Goal: Task Accomplishment & Management: Use online tool/utility

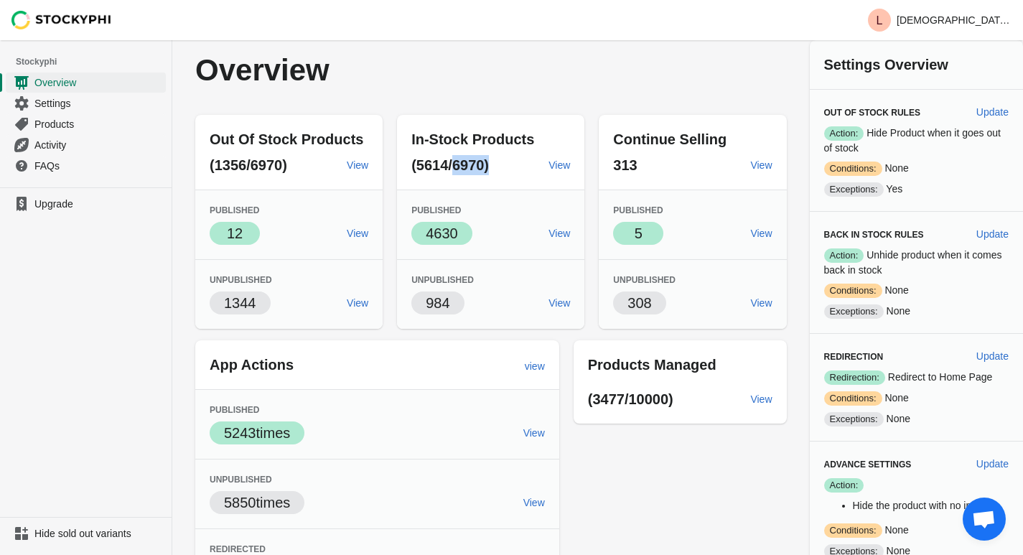
drag, startPoint x: 459, startPoint y: 168, endPoint x: 502, endPoint y: 160, distance: 43.8
click at [502, 160] on p "(5614/6970)" at bounding box center [474, 165] width 126 height 20
click at [502, 161] on p "(5614/6970)" at bounding box center [474, 165] width 126 height 20
click at [461, 169] on span "(5614/6970)" at bounding box center [450, 165] width 78 height 16
click at [455, 169] on span "(5614/6970)" at bounding box center [450, 165] width 78 height 16
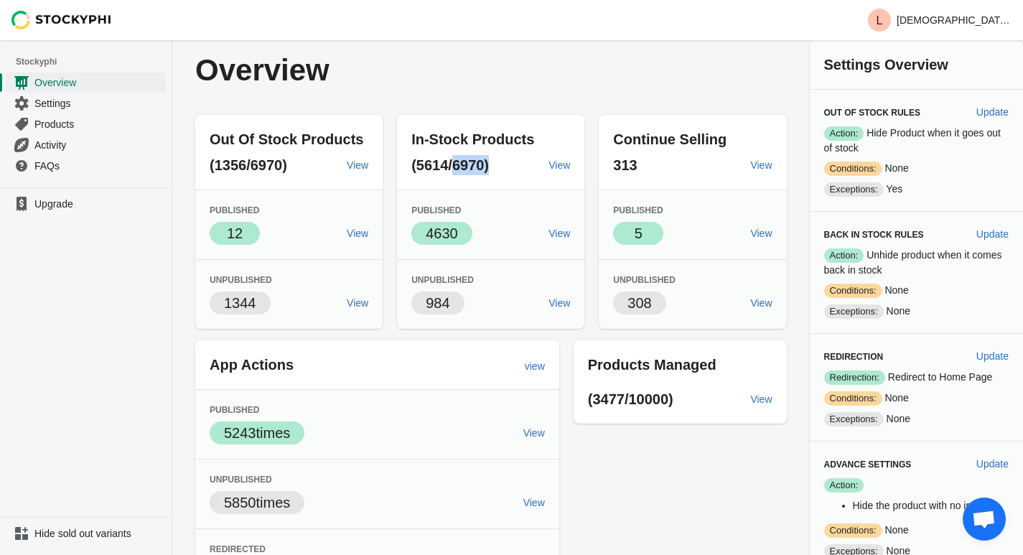
drag, startPoint x: 459, startPoint y: 168, endPoint x: 505, endPoint y: 165, distance: 46.7
click at [505, 165] on p "(5614/6970)" at bounding box center [474, 165] width 126 height 20
click at [515, 167] on p "(5614/6970)" at bounding box center [474, 165] width 126 height 20
click at [570, 159] on span "View" at bounding box center [559, 164] width 22 height 11
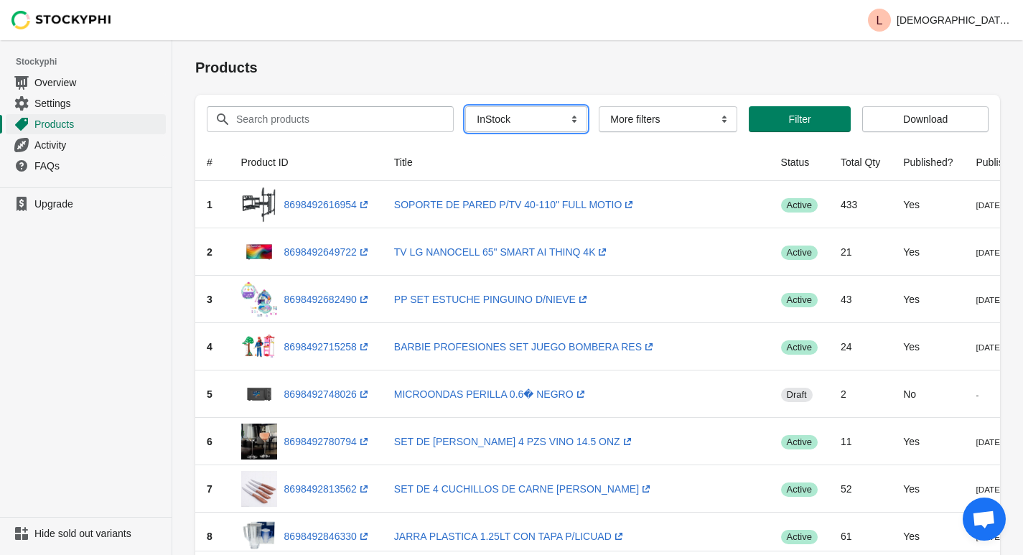
click at [523, 124] on select "All Products InStock InStock Published InStock Un-Published OOS OOS Published O…" at bounding box center [526, 119] width 122 height 26
select select
click at [465, 106] on select "All Products InStock InStock Published InStock Un-Published OOS OOS Published O…" at bounding box center [526, 119] width 122 height 26
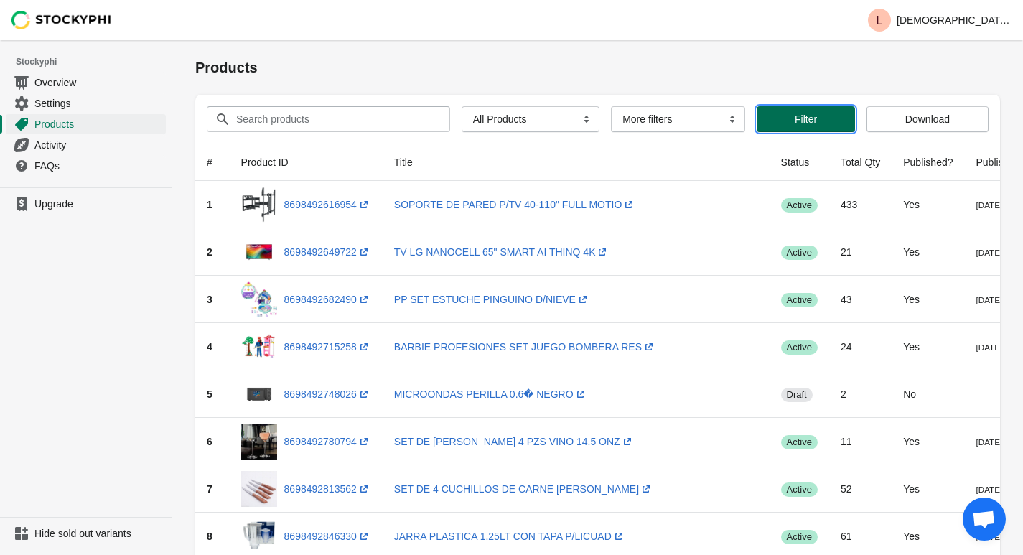
click at [797, 119] on span "Filter" at bounding box center [806, 118] width 22 height 11
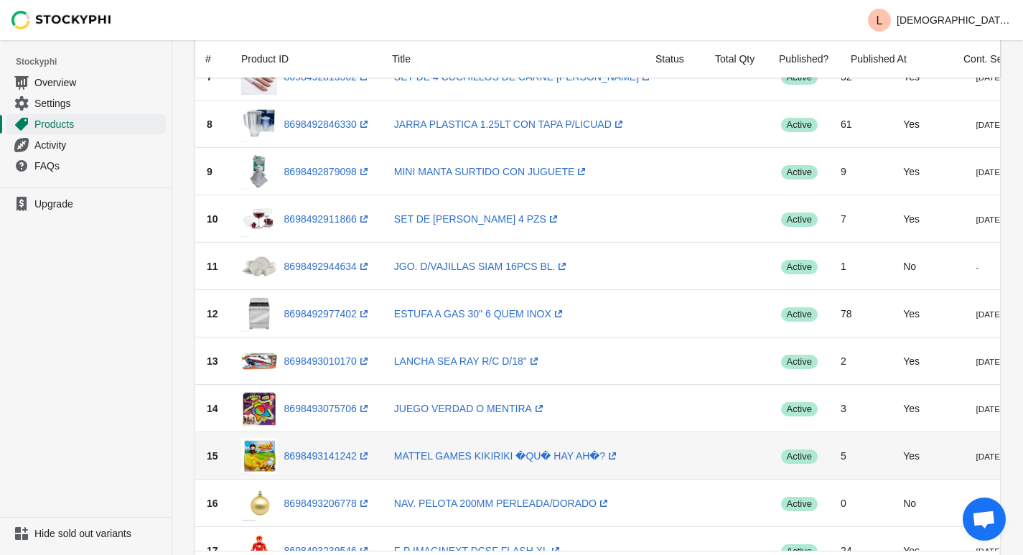
scroll to position [119, 0]
